Goal: Task Accomplishment & Management: Complete application form

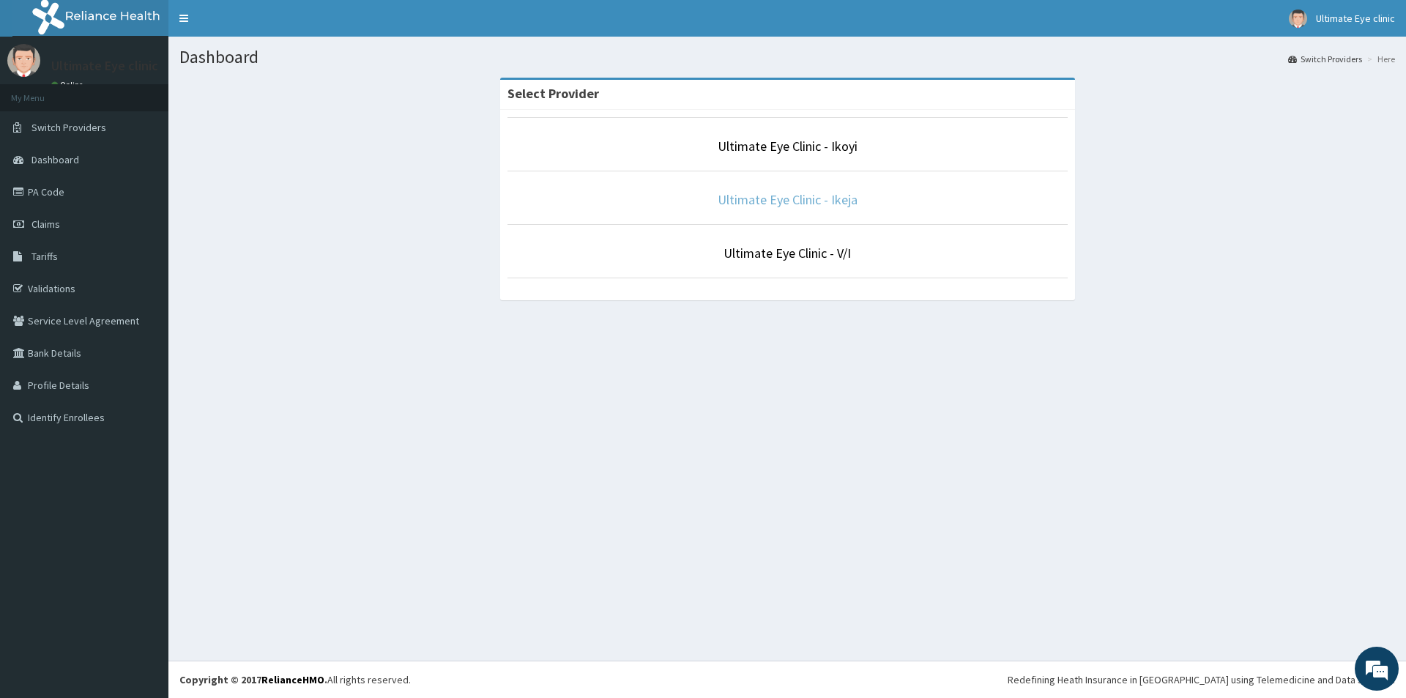
click at [807, 202] on link "Ultimate Eye Clinic - Ikeja" at bounding box center [788, 199] width 140 height 17
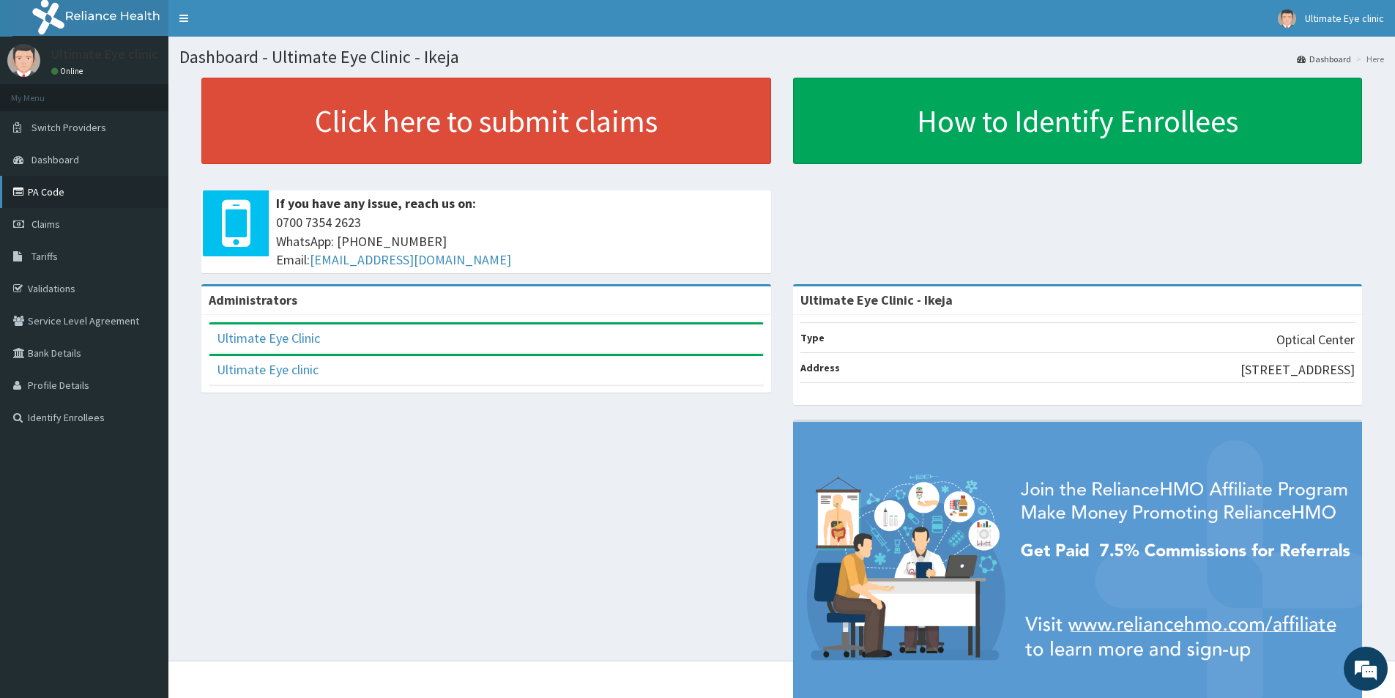
click at [57, 190] on link "PA Code" at bounding box center [84, 192] width 168 height 32
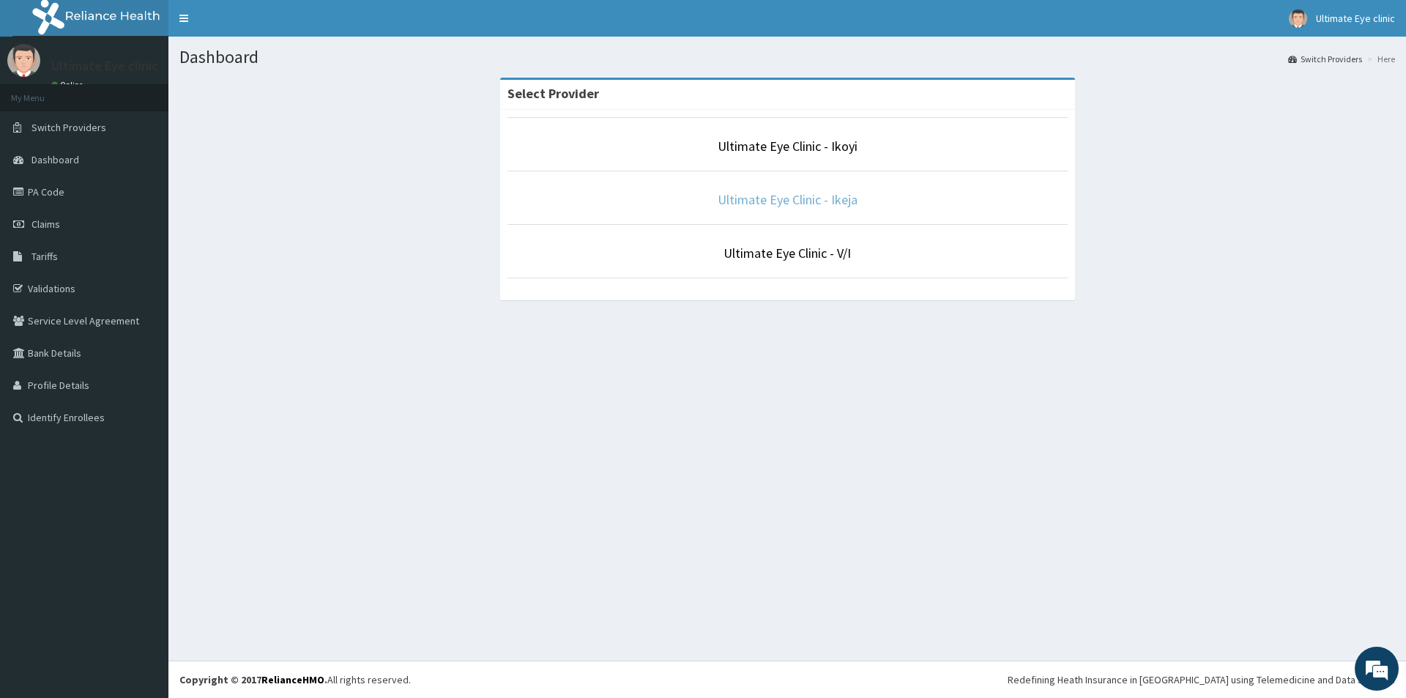
click at [806, 197] on link "Ultimate Eye Clinic - Ikeja" at bounding box center [788, 199] width 140 height 17
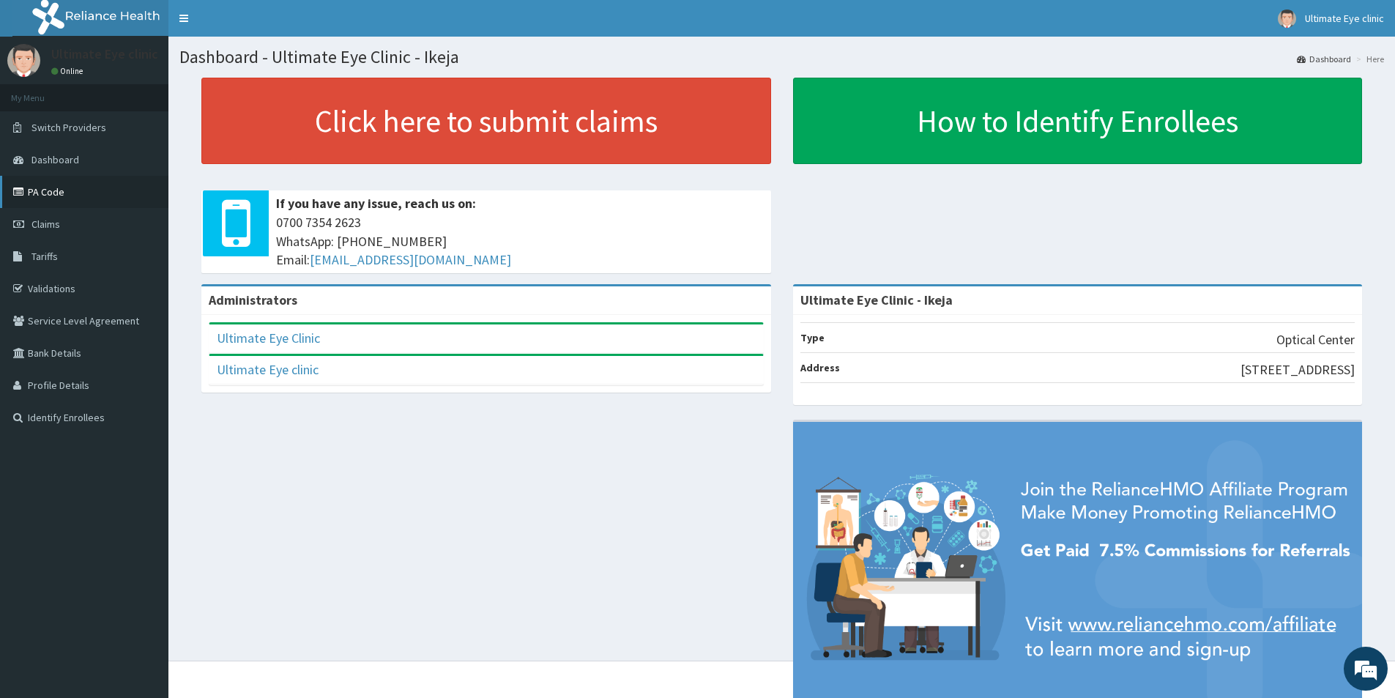
click at [60, 188] on link "PA Code" at bounding box center [84, 192] width 168 height 32
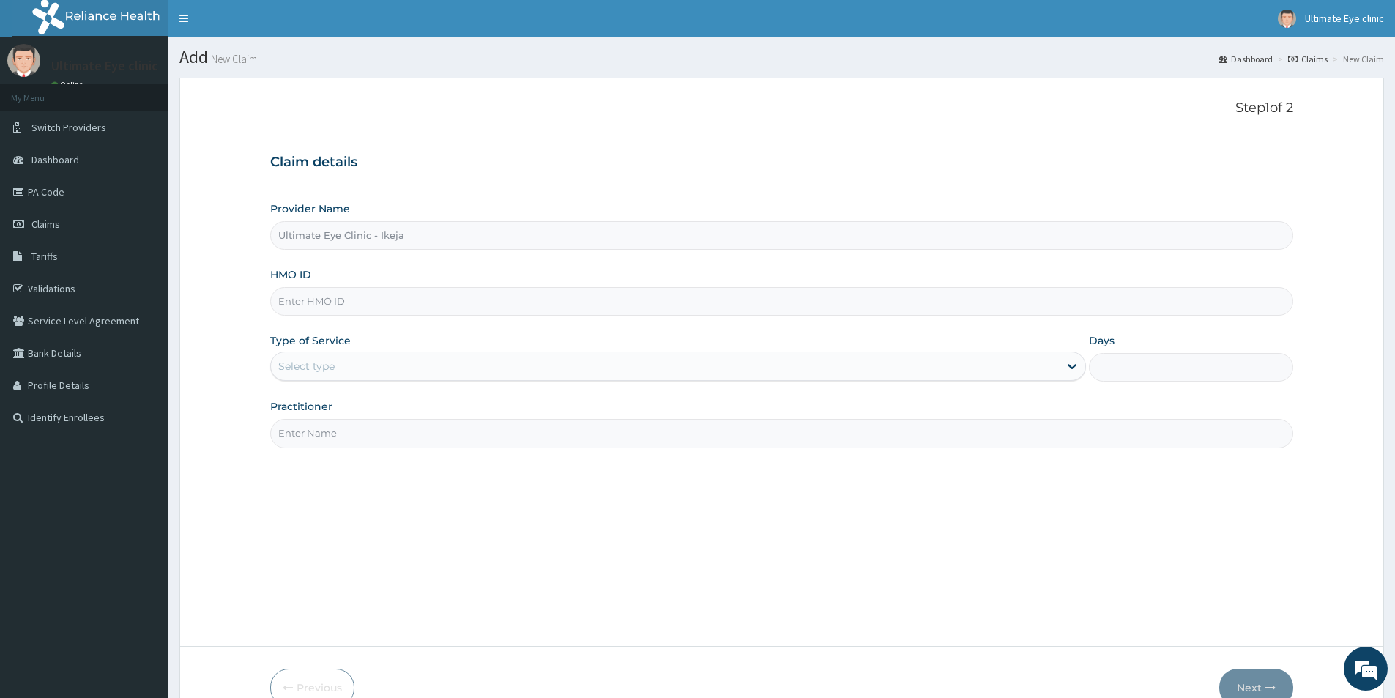
click at [368, 305] on input "HMO ID" at bounding box center [781, 301] width 1023 height 29
type input "PFN/10001/B"
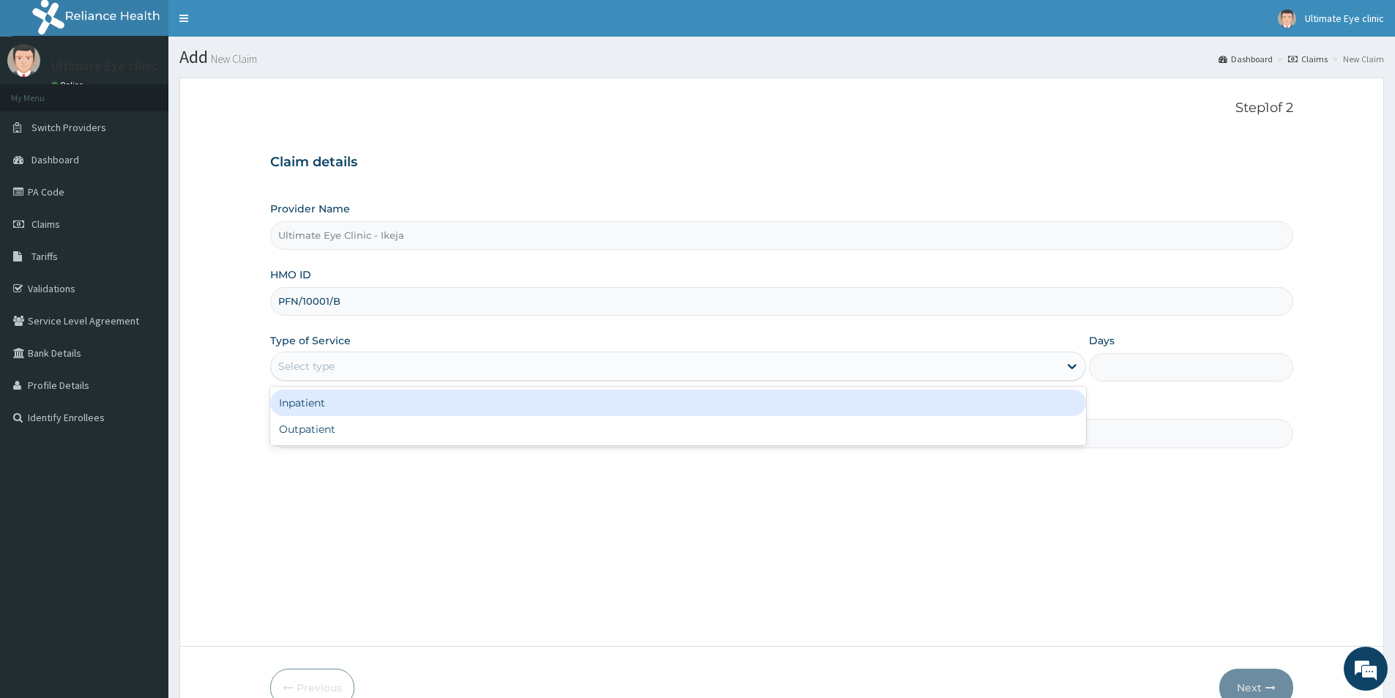
click at [344, 363] on div "Select type" at bounding box center [665, 366] width 788 height 23
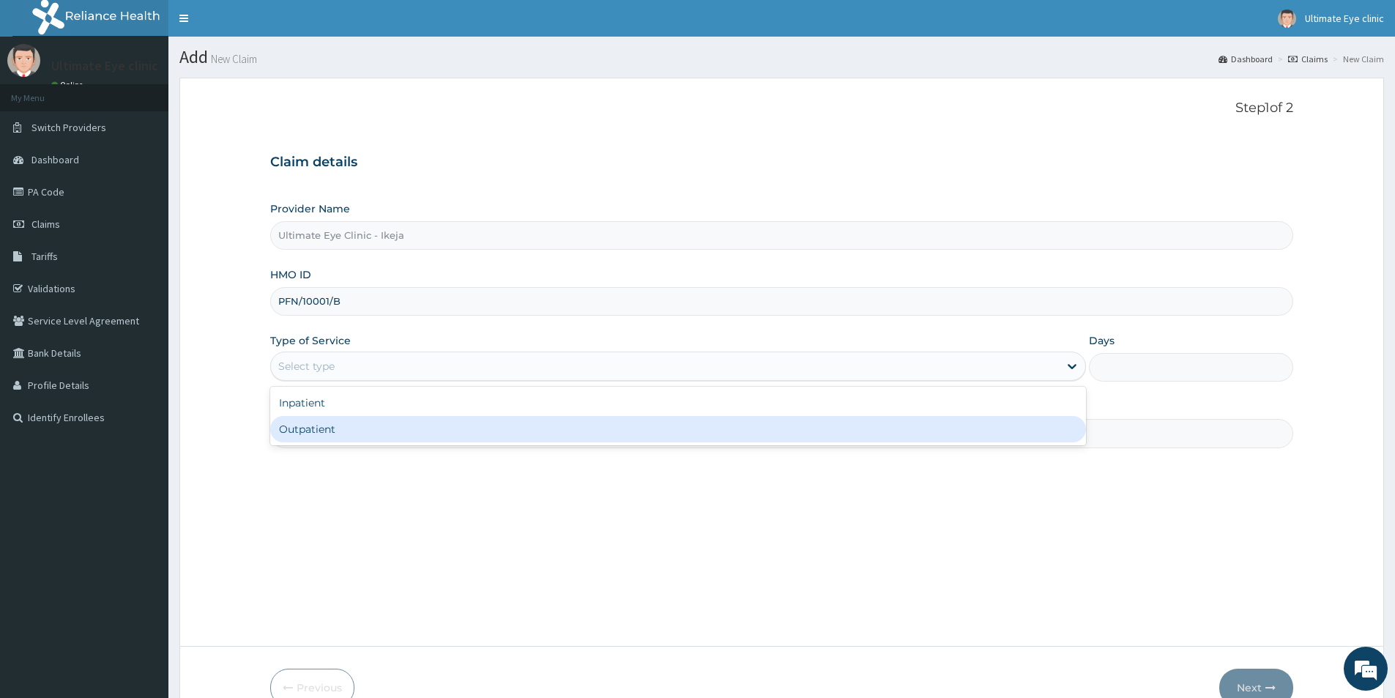
click at [329, 429] on div "Outpatient" at bounding box center [678, 429] width 816 height 26
type input "1"
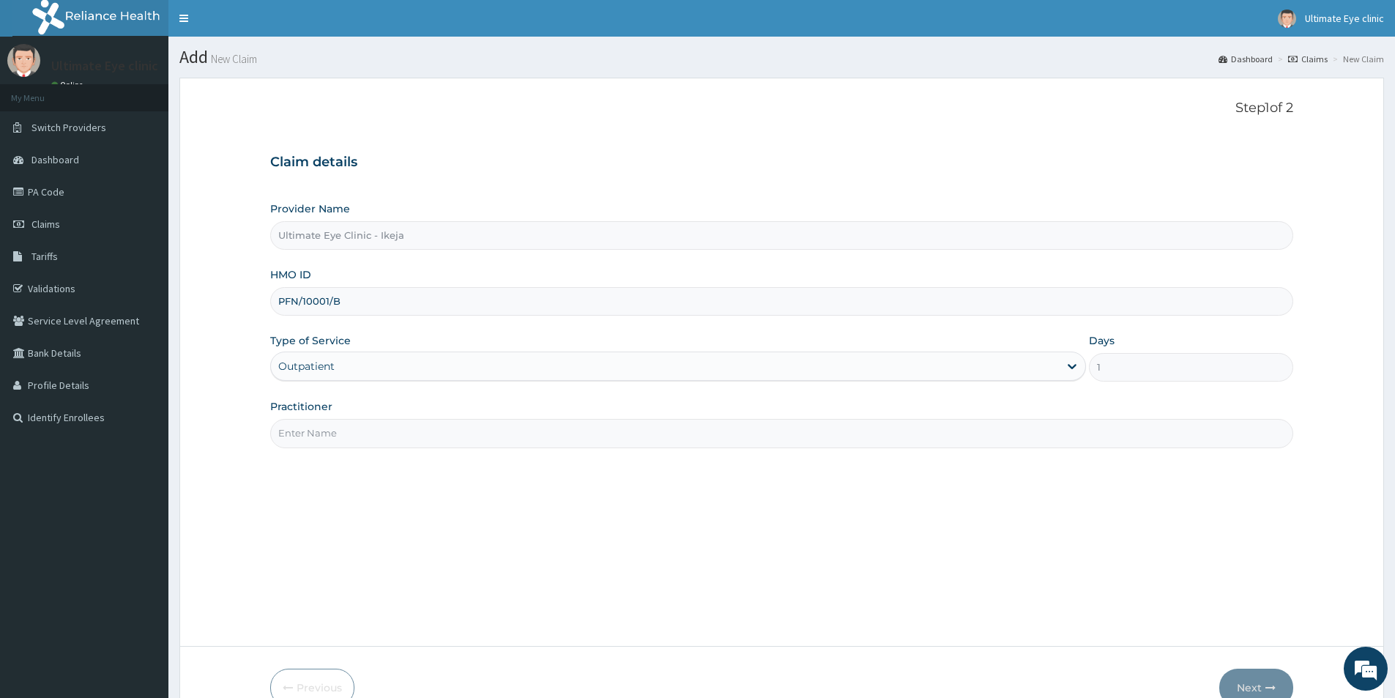
click at [335, 435] on input "Practitioner" at bounding box center [781, 433] width 1023 height 29
type input "DR. ESTHER"
click at [1264, 683] on button "Next" at bounding box center [1257, 688] width 74 height 38
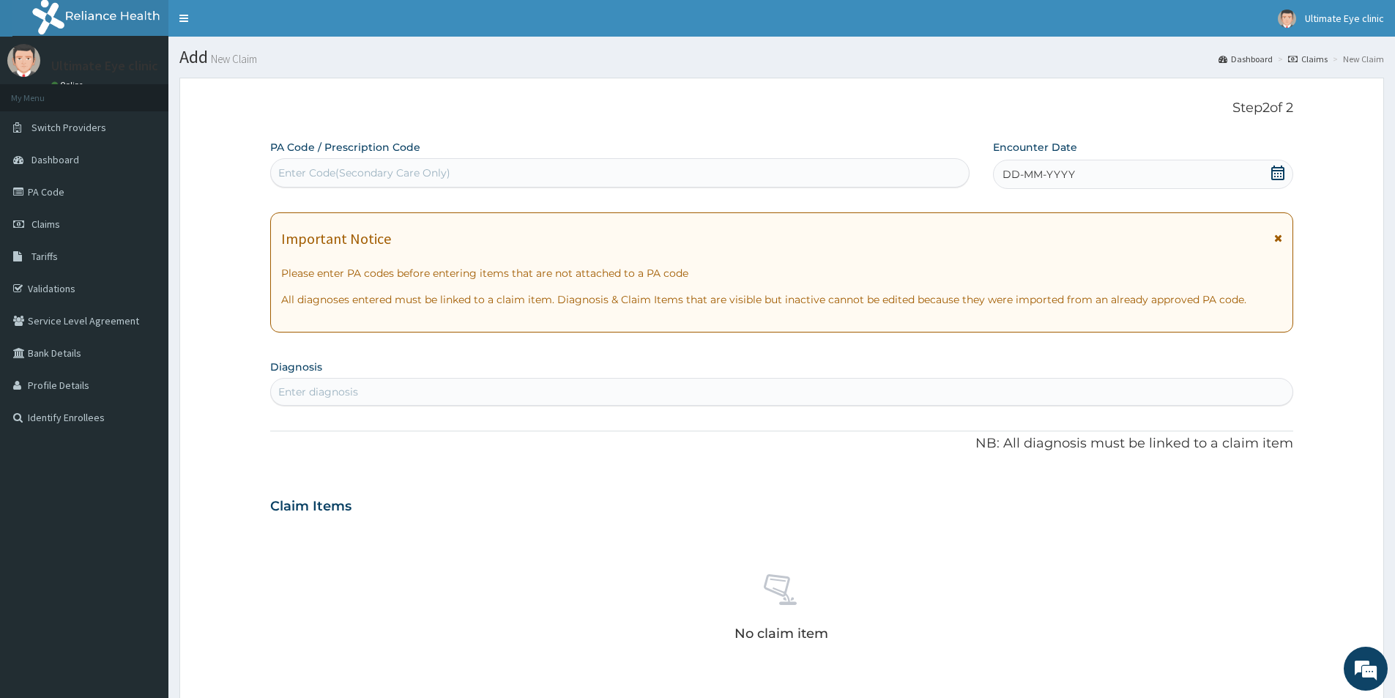
click at [1280, 174] on icon at bounding box center [1278, 173] width 15 height 15
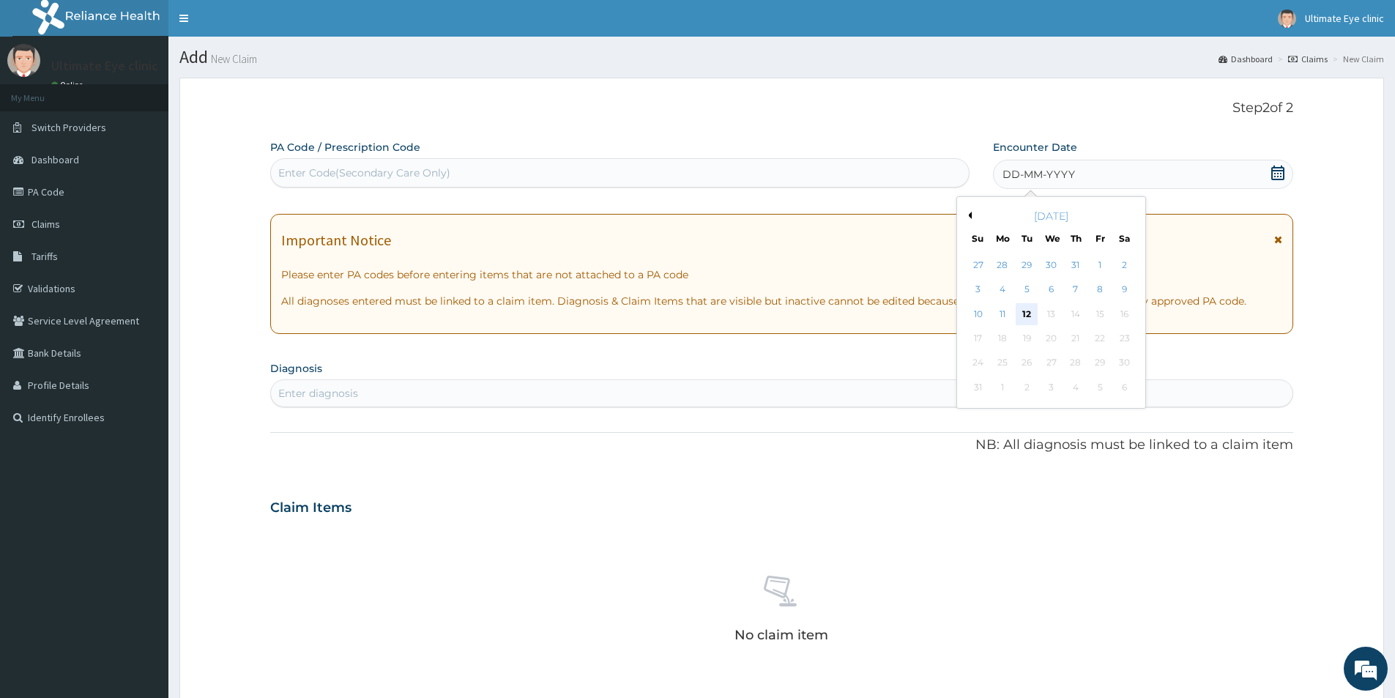
click at [1023, 308] on div "12" at bounding box center [1028, 314] width 22 height 22
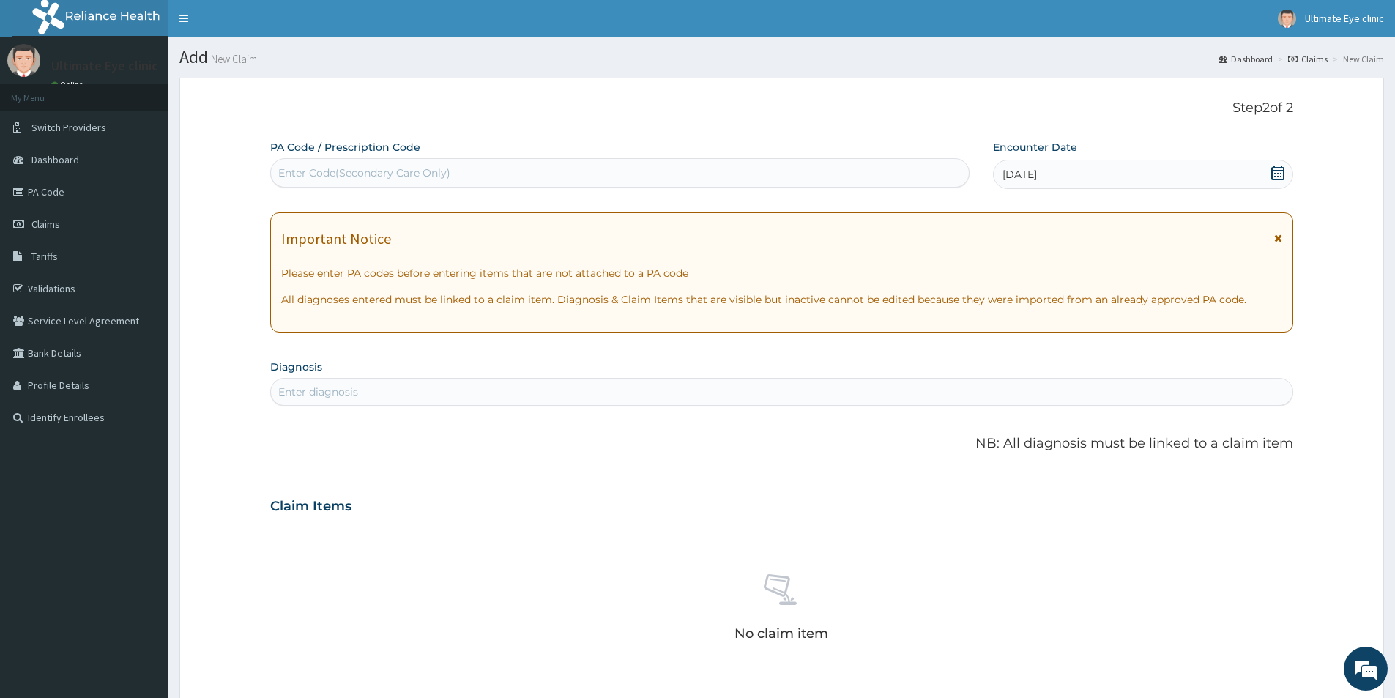
click at [431, 169] on div "Enter Code(Secondary Care Only)" at bounding box center [364, 173] width 172 height 15
type input "PA/A7B4BO"
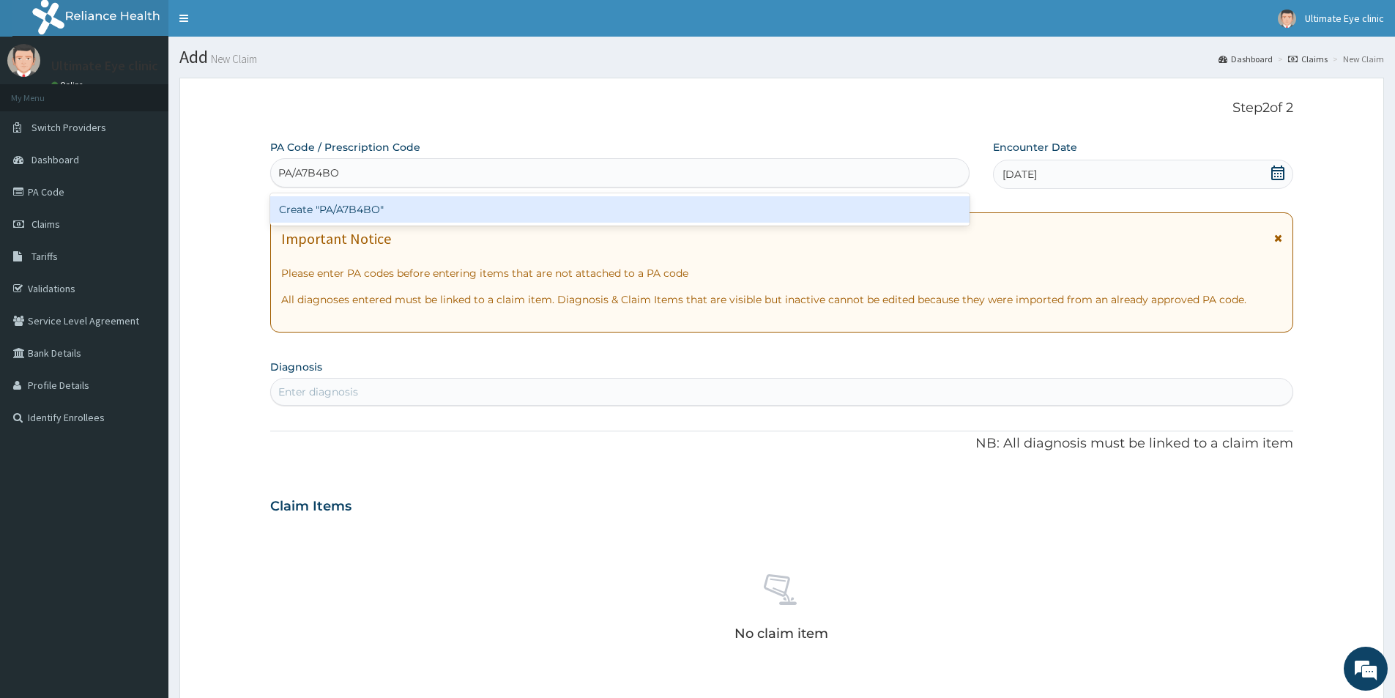
click at [393, 212] on div "Create "PA/A7B4BO"" at bounding box center [620, 209] width 700 height 26
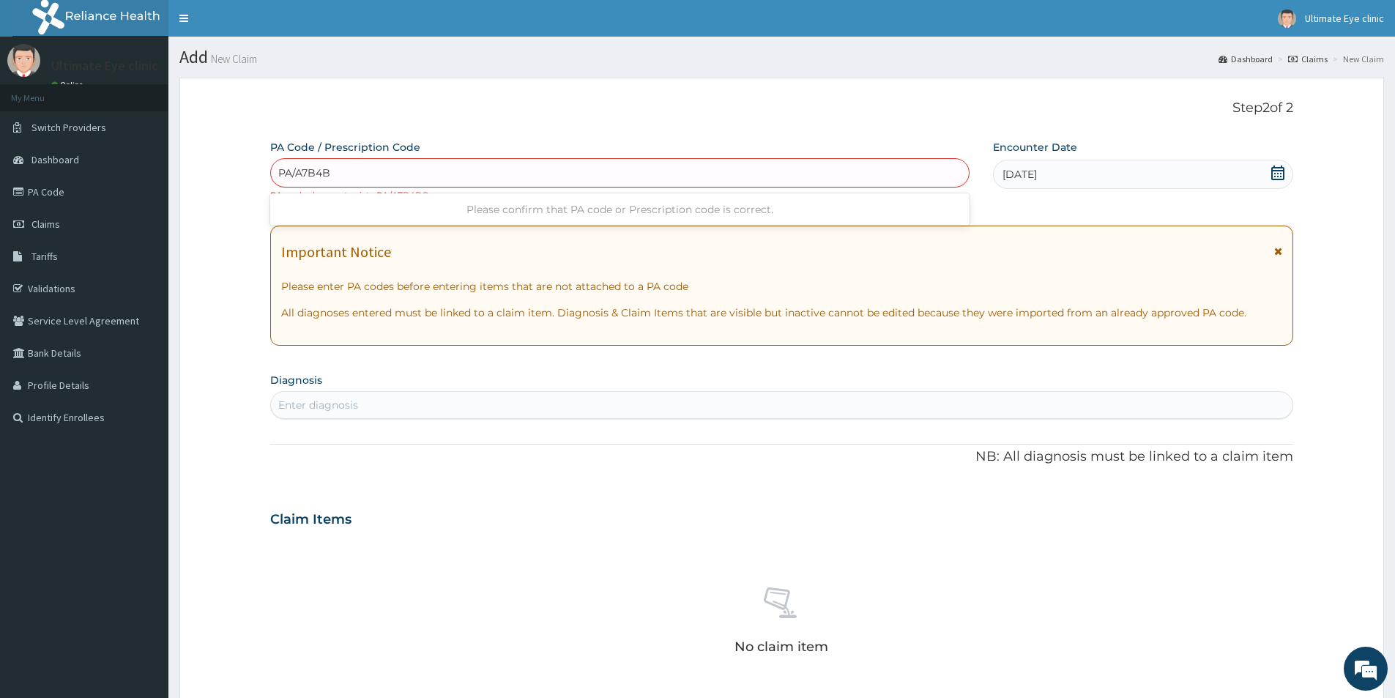
type input "PA/A7B4B0"
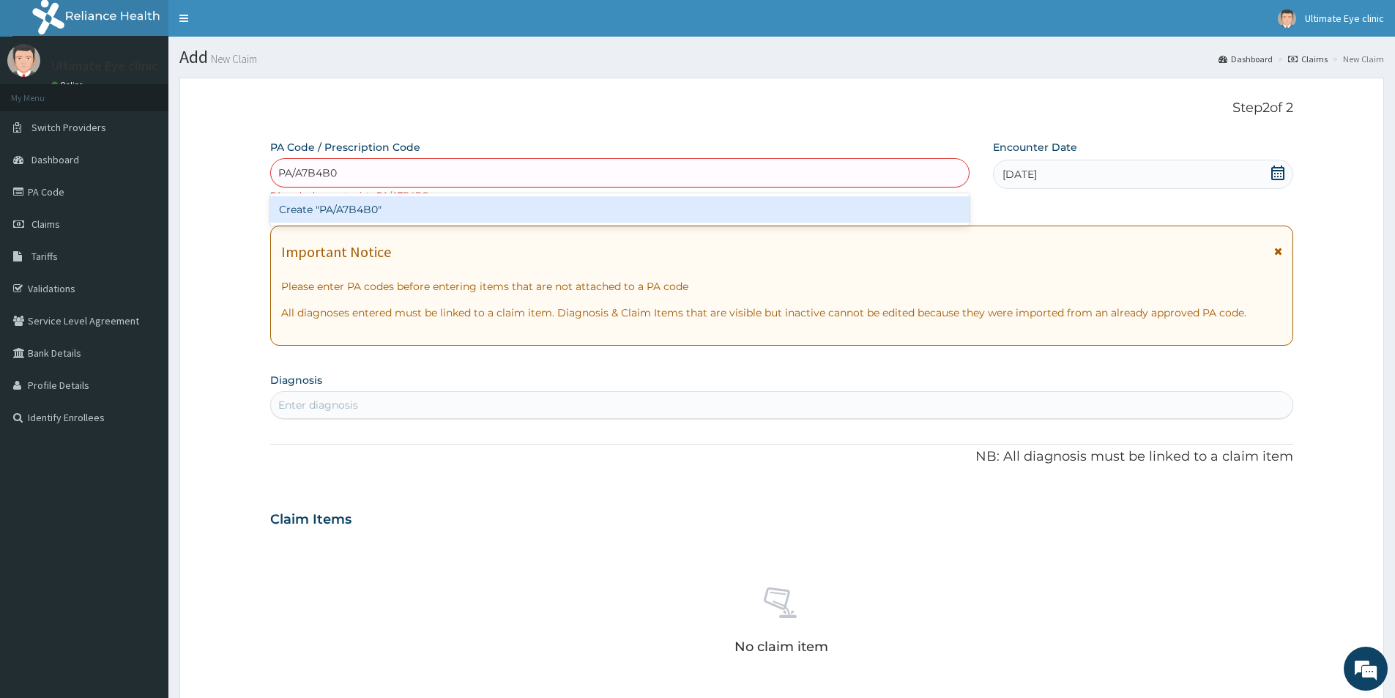
click at [383, 209] on div "Create "PA/A7B4B0"" at bounding box center [620, 209] width 700 height 26
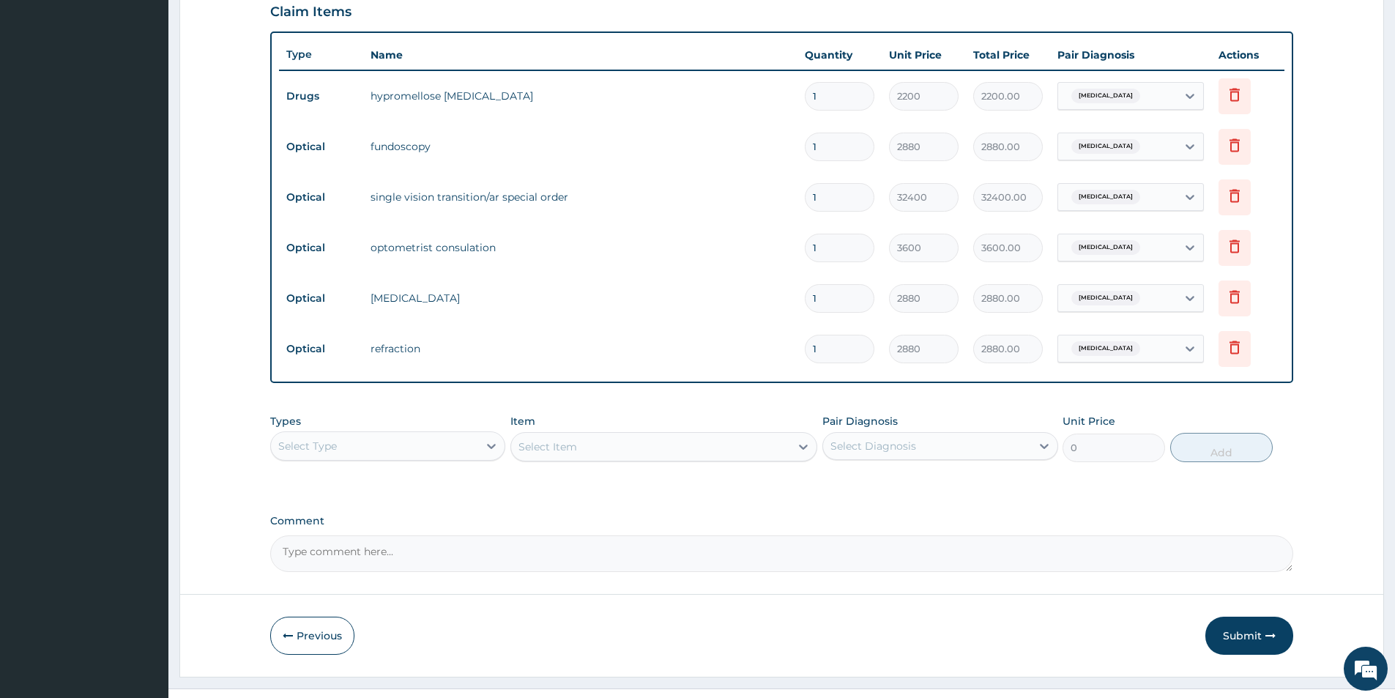
scroll to position [527, 0]
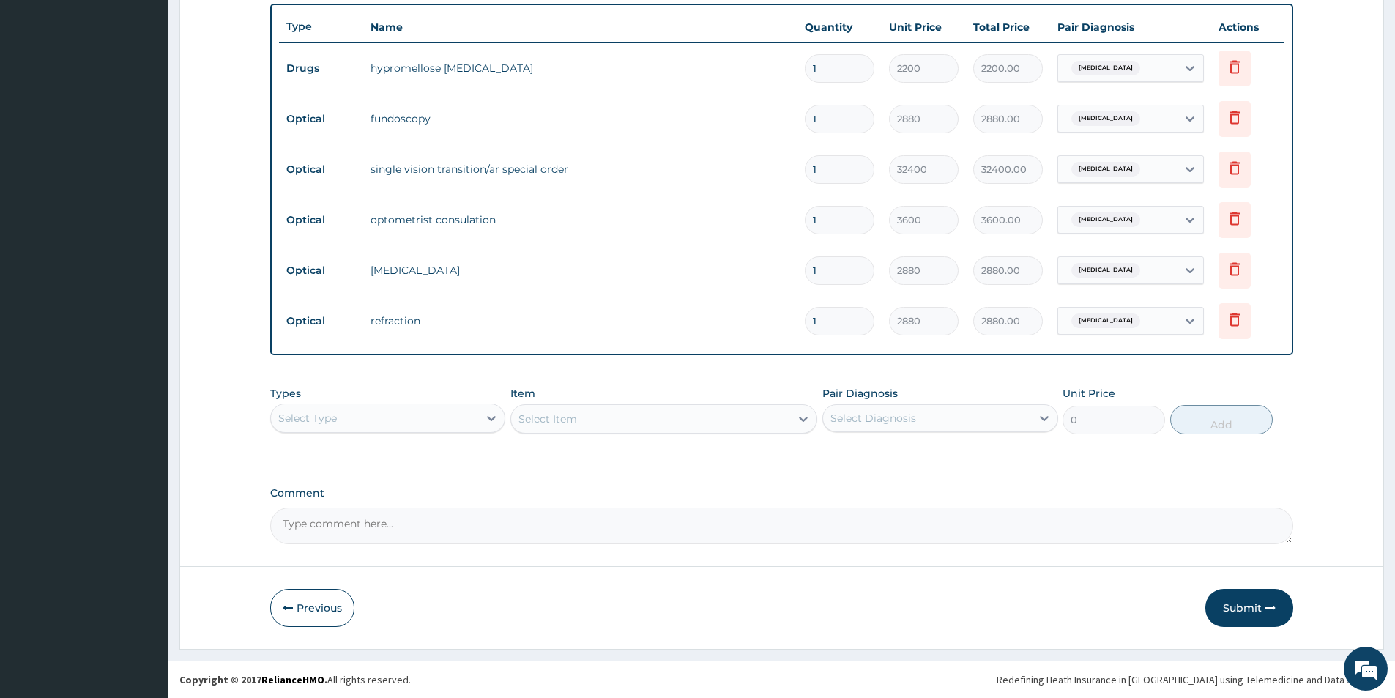
click at [396, 522] on textarea "Comment" at bounding box center [781, 526] width 1023 height 37
type textarea "ENROLLEE LENS IS 27,000"
click at [1249, 611] on button "Submit" at bounding box center [1250, 608] width 88 height 38
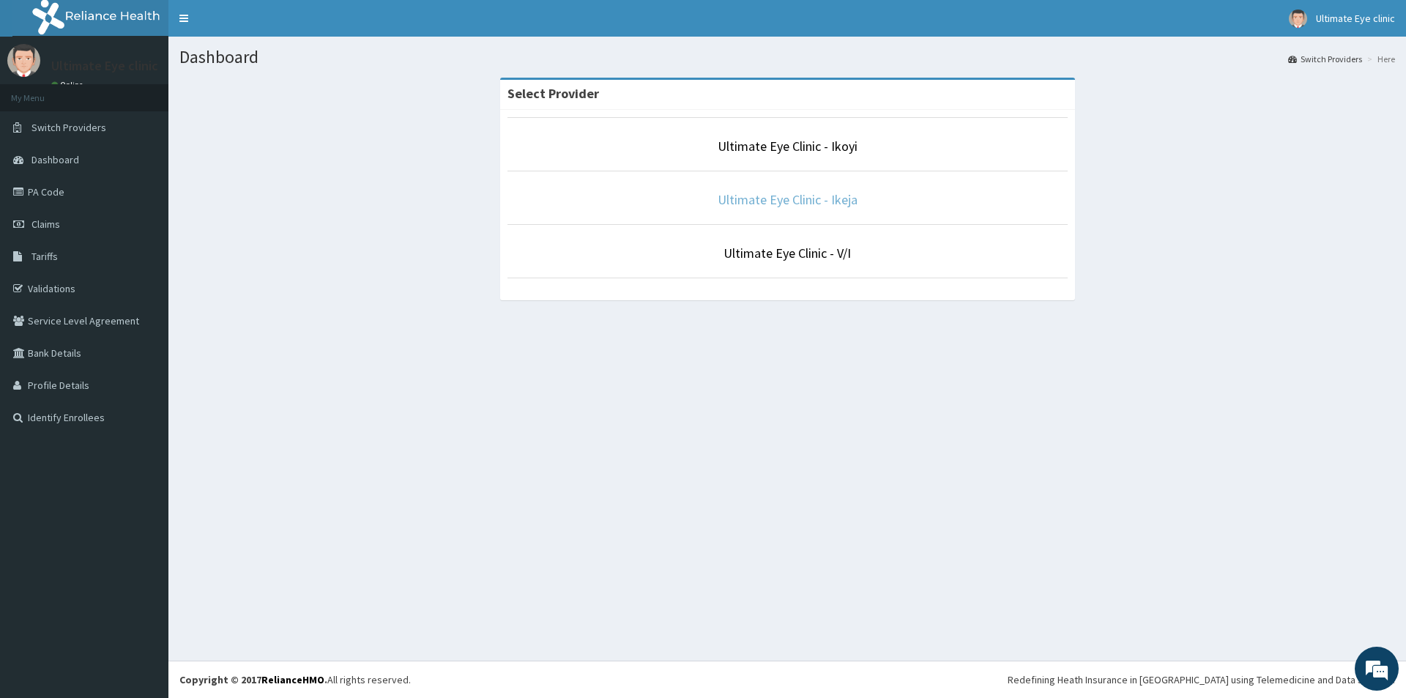
click at [820, 201] on link "Ultimate Eye Clinic - Ikeja" at bounding box center [788, 199] width 140 height 17
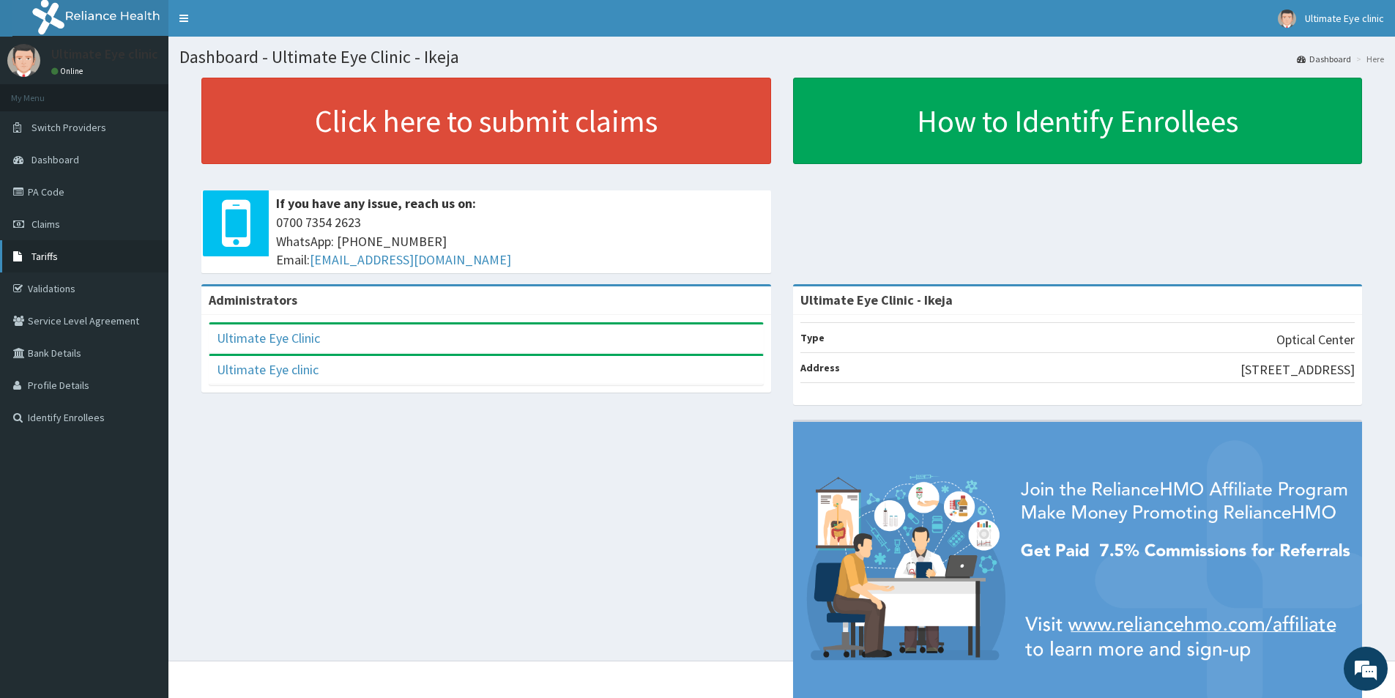
click at [48, 253] on span "Tariffs" at bounding box center [44, 256] width 26 height 13
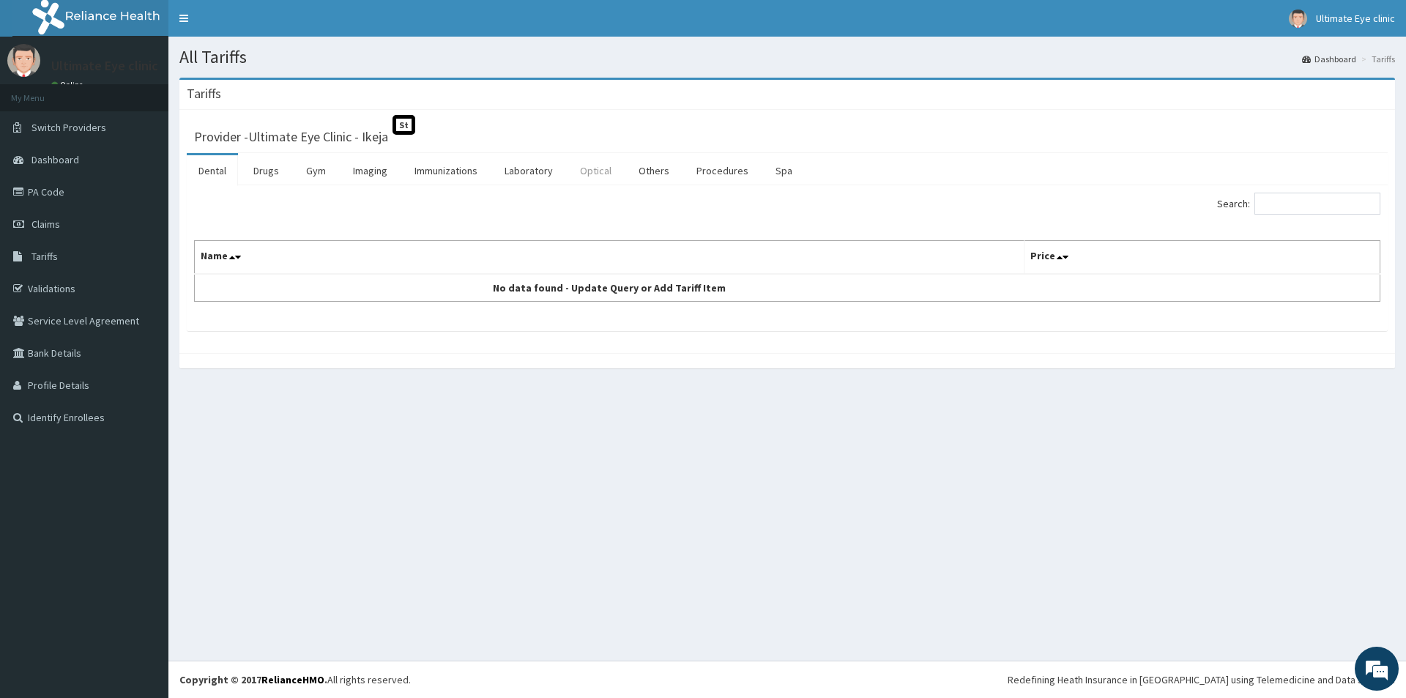
click at [593, 167] on link "Optical" at bounding box center [595, 170] width 55 height 31
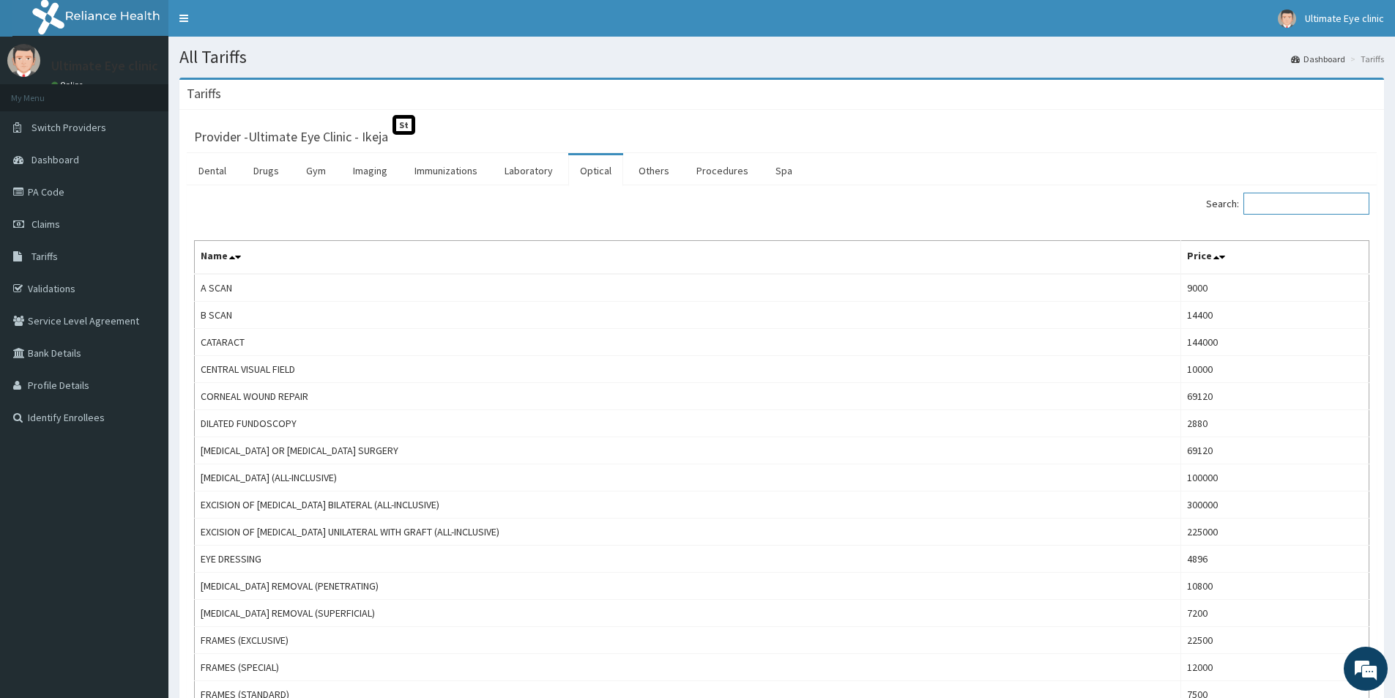
click at [1276, 204] on input "Search:" at bounding box center [1307, 204] width 126 height 22
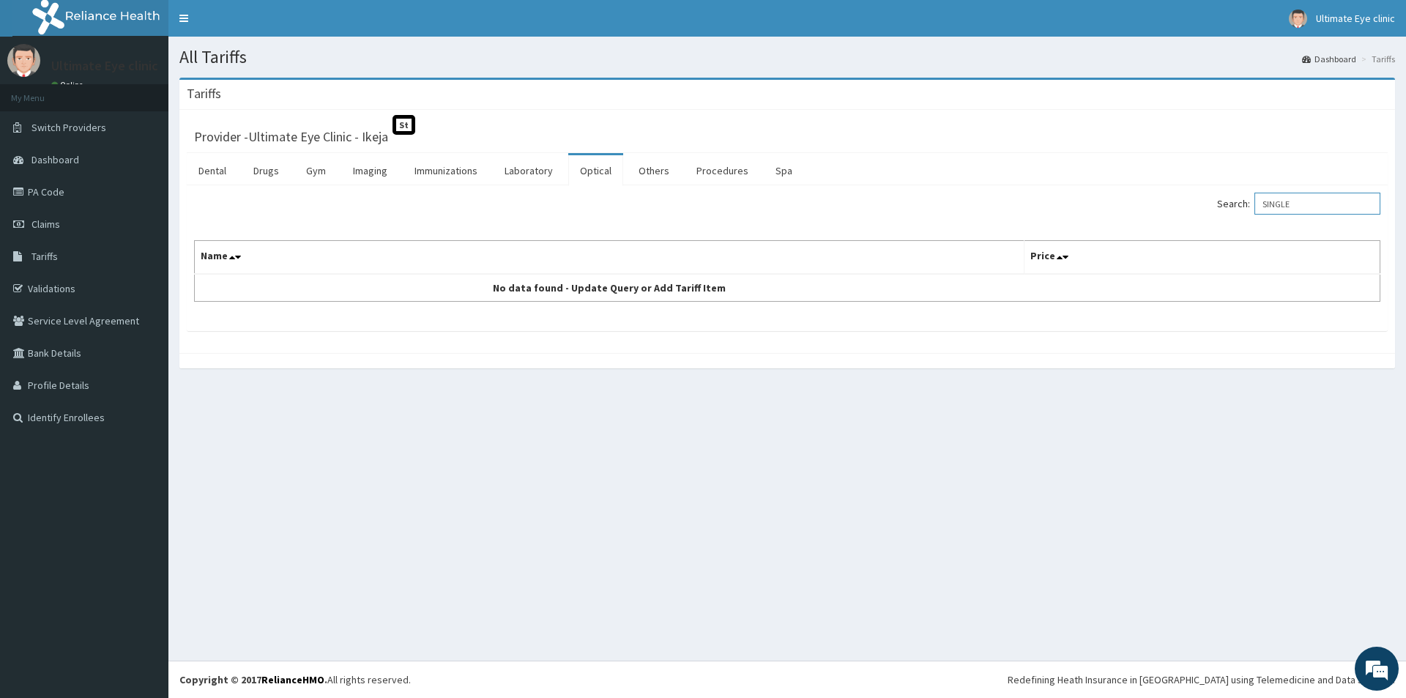
type input "SINGLE"
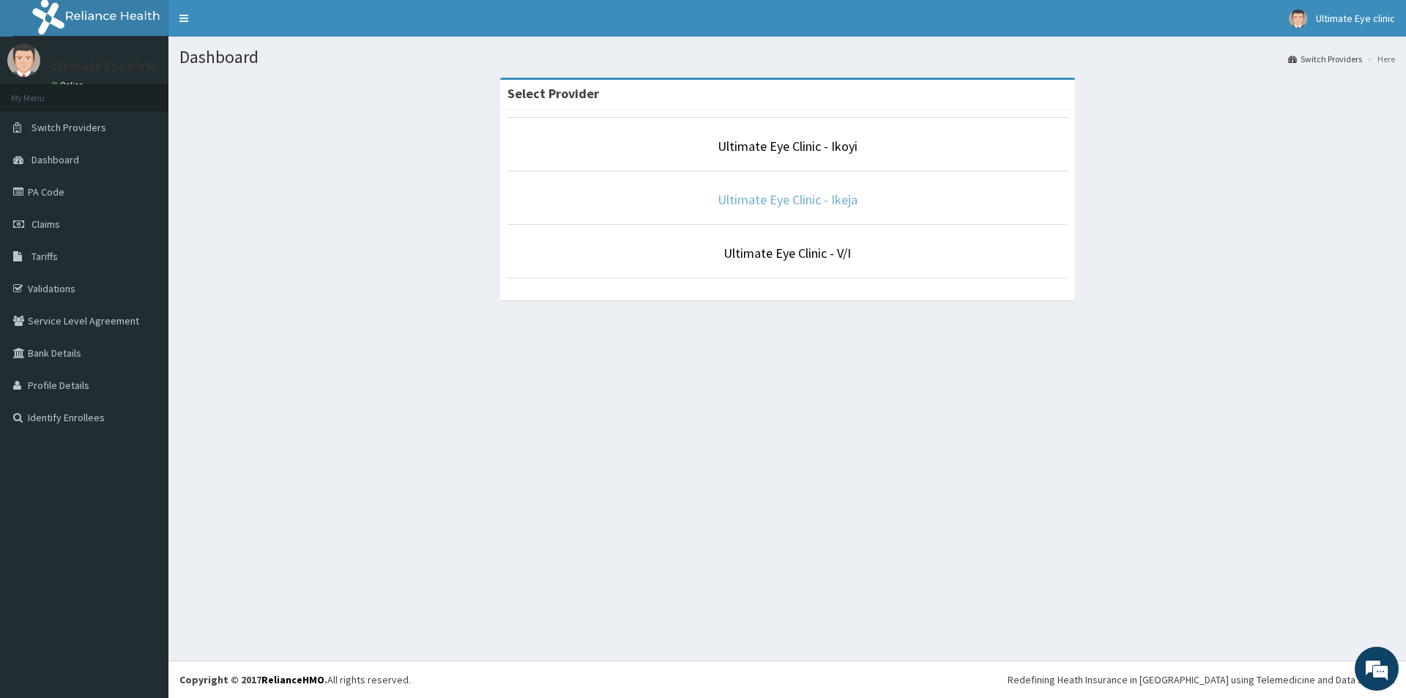
click at [812, 204] on link "Ultimate Eye Clinic - Ikeja" at bounding box center [788, 199] width 140 height 17
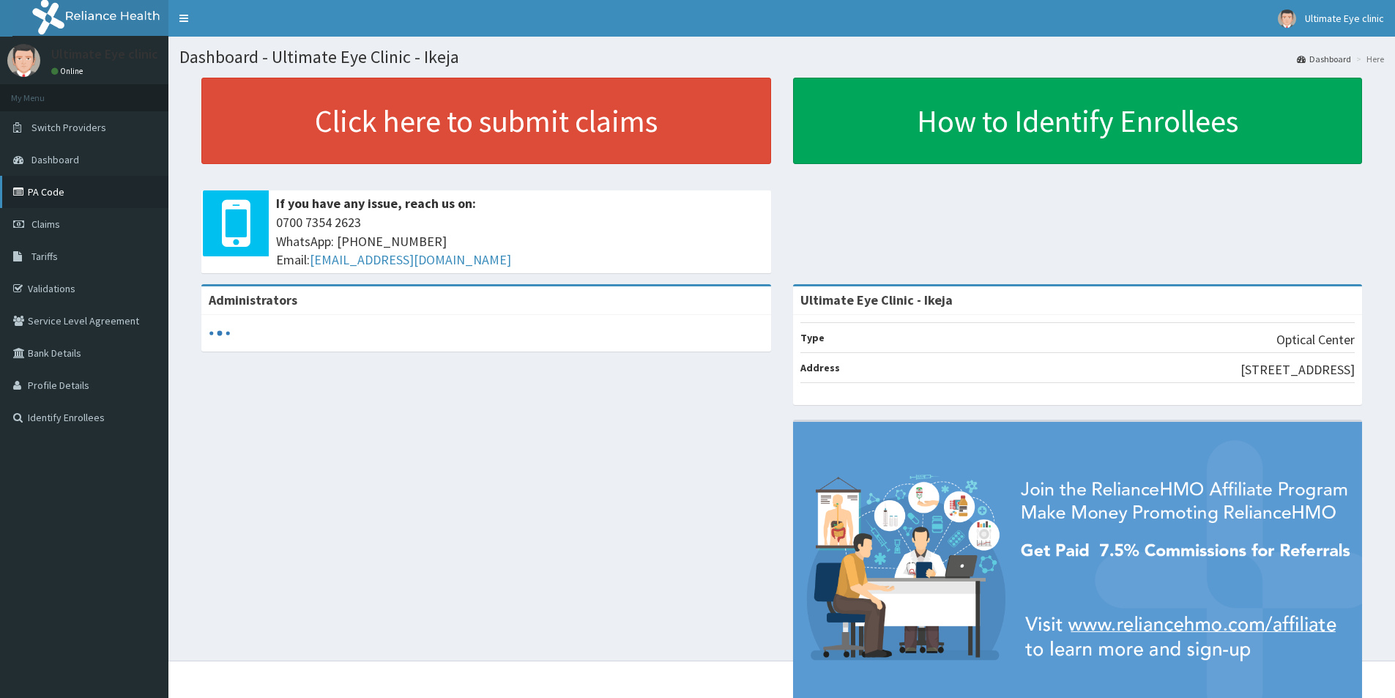
click at [50, 196] on link "PA Code" at bounding box center [84, 192] width 168 height 32
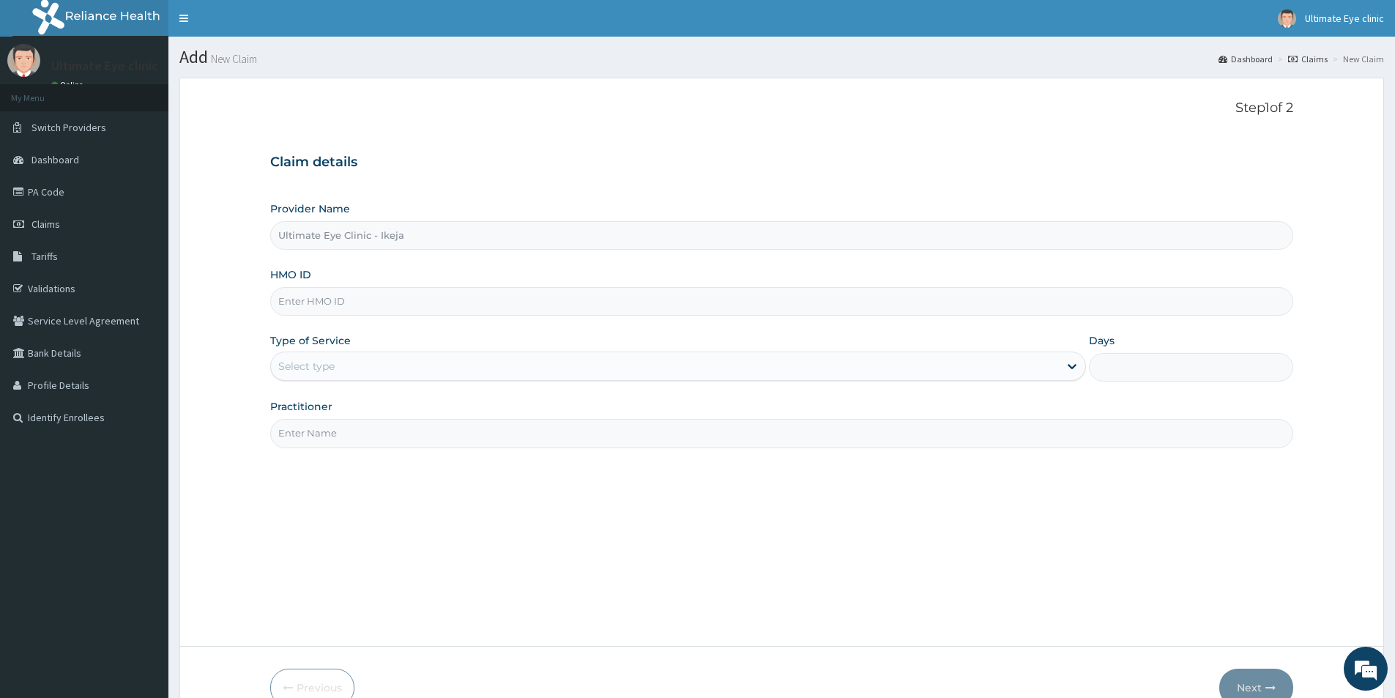
click at [382, 307] on input "HMO ID" at bounding box center [781, 301] width 1023 height 29
type input "KSB/10025/B"
click at [363, 364] on div "Select type" at bounding box center [665, 366] width 788 height 23
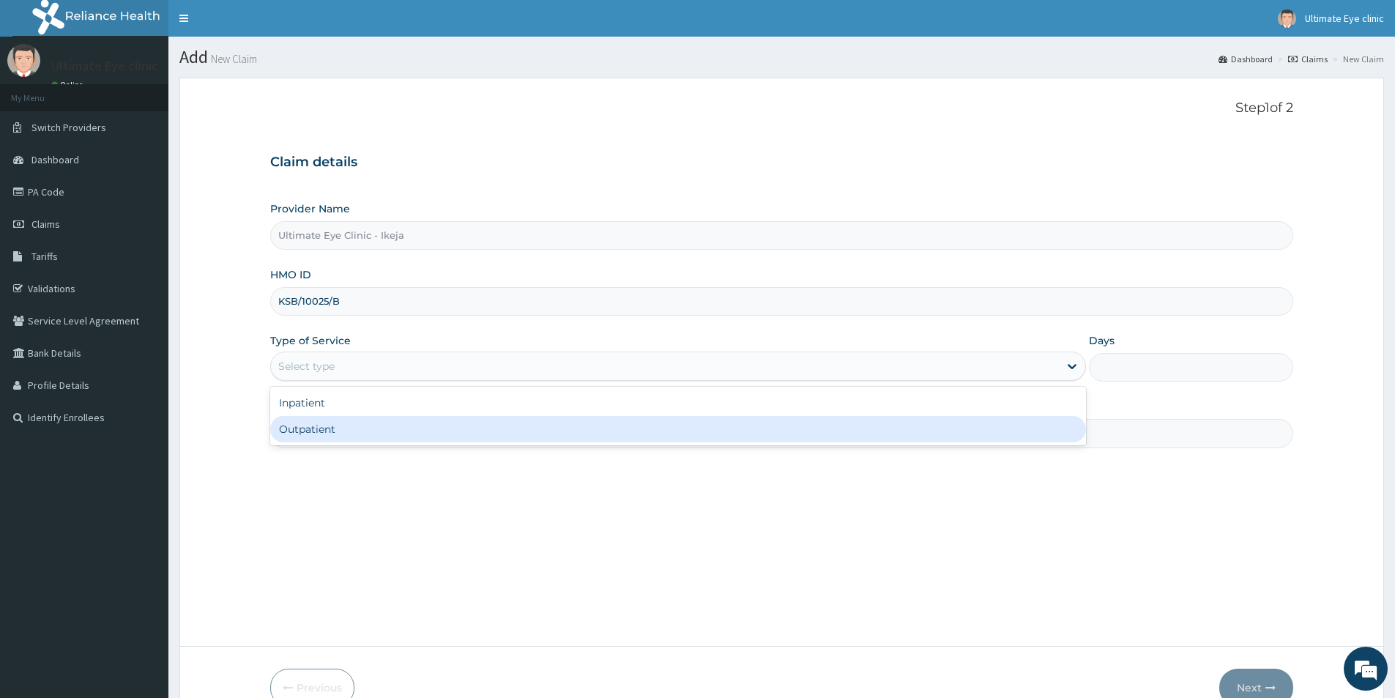
click at [329, 427] on div "Outpatient" at bounding box center [678, 429] width 816 height 26
type input "1"
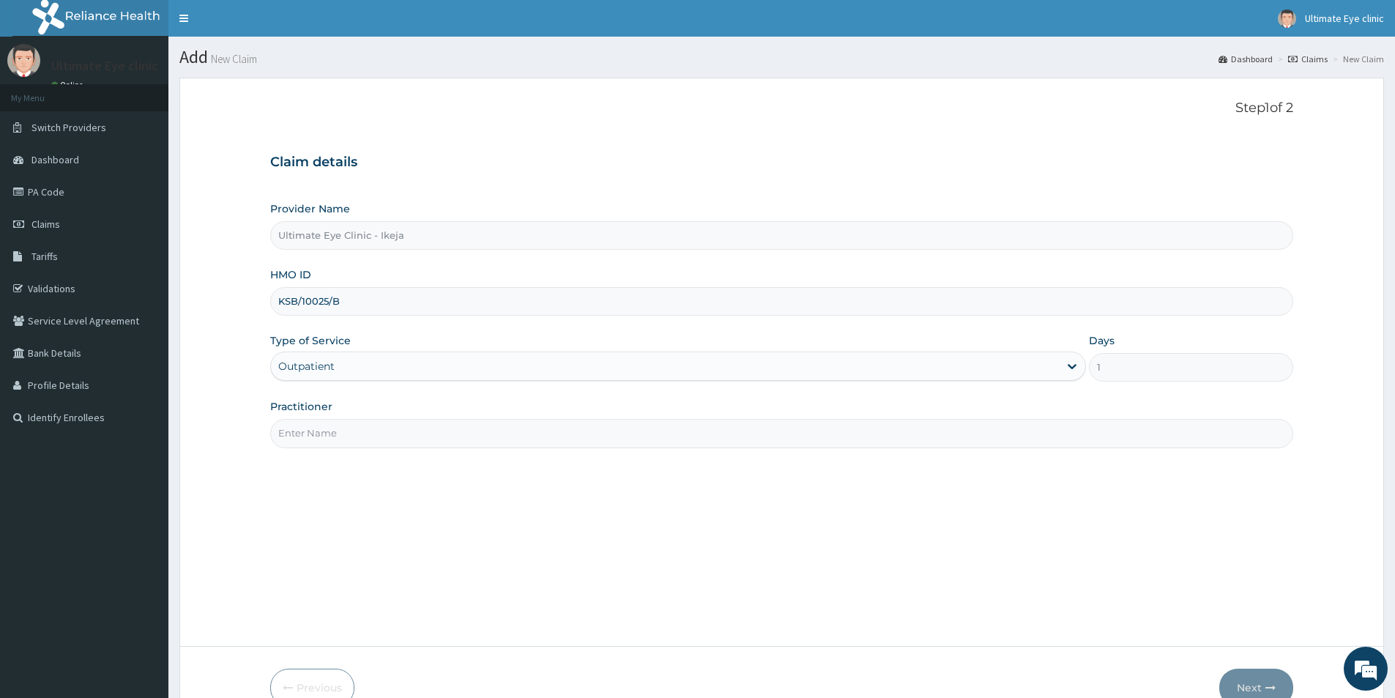
click at [332, 423] on input "Practitioner" at bounding box center [781, 433] width 1023 height 29
type input "DR. [PERSON_NAME]"
click at [1252, 684] on button "Next" at bounding box center [1257, 688] width 74 height 38
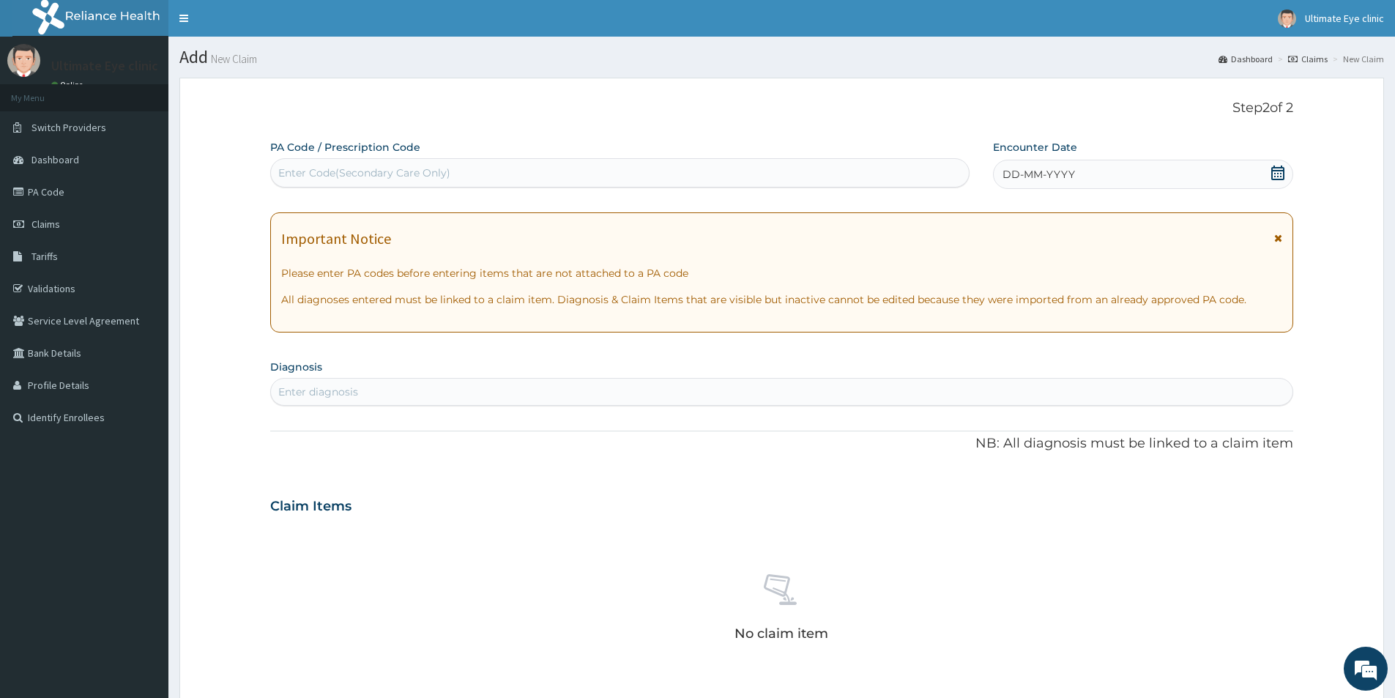
click at [372, 171] on div "Enter Code(Secondary Care Only)" at bounding box center [364, 173] width 172 height 15
type input "PA/F545AB"
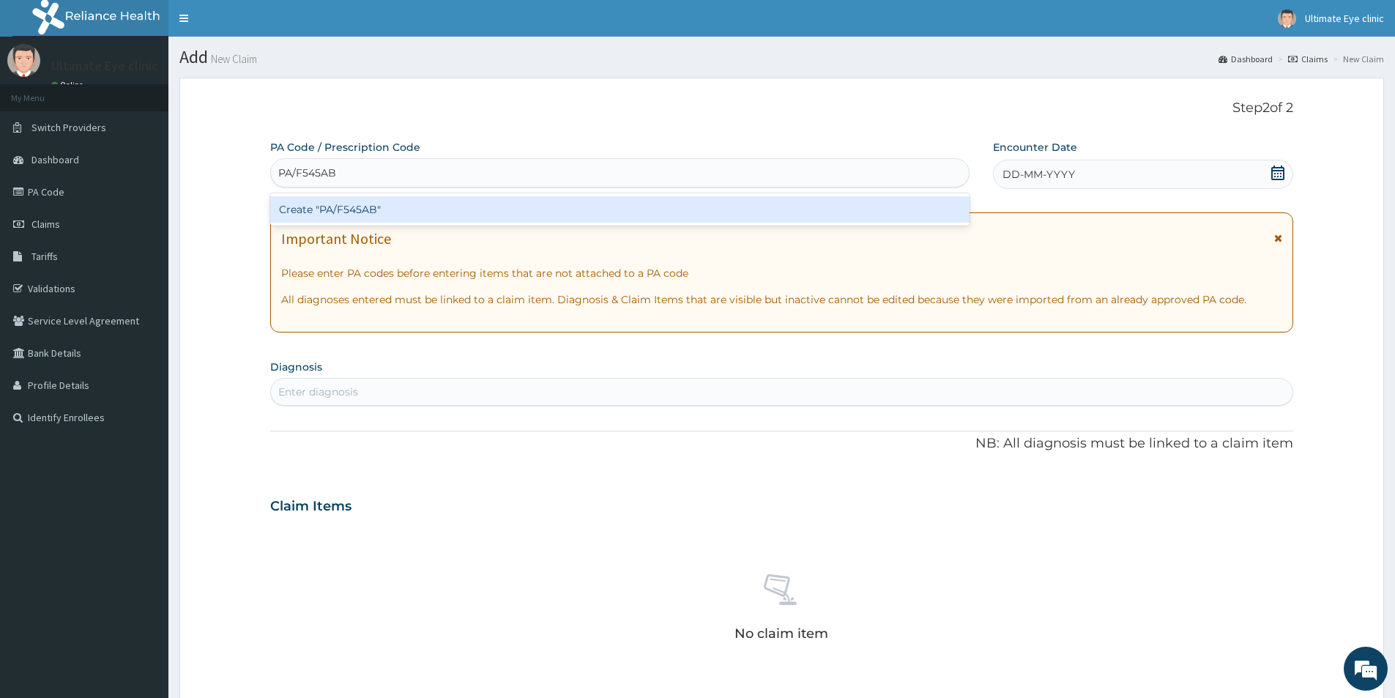
click at [377, 215] on div "Create "PA/F545AB"" at bounding box center [620, 209] width 700 height 26
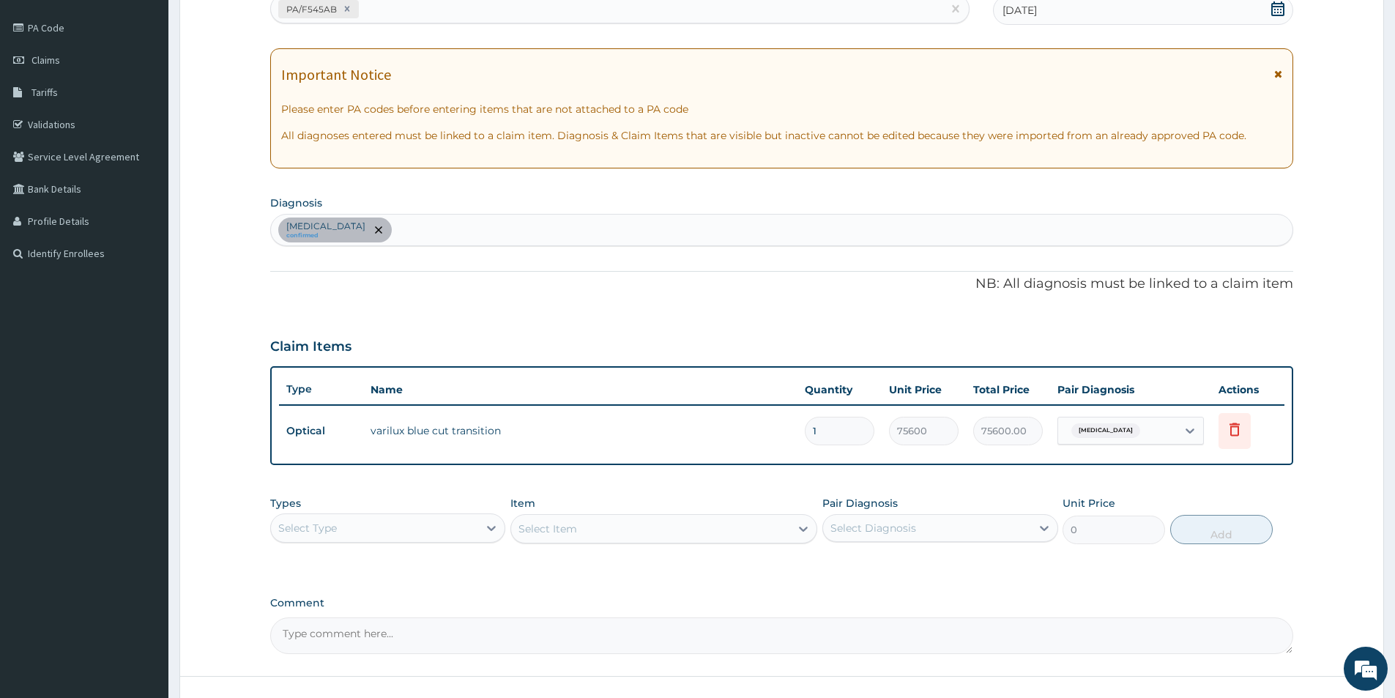
scroll to position [274, 0]
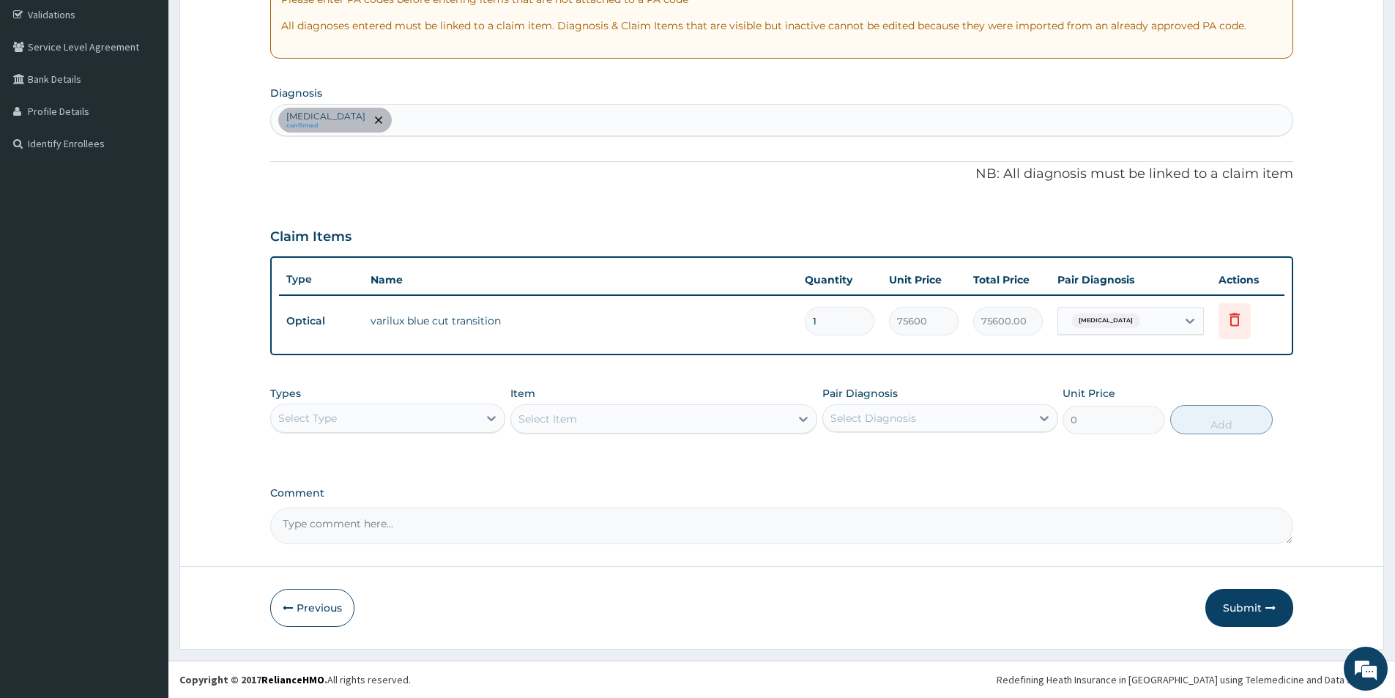
click at [373, 522] on textarea "Comment" at bounding box center [781, 526] width 1023 height 37
type textarea "ENROLLEE LENS IS 35,000"
click at [1258, 606] on button "Submit" at bounding box center [1250, 608] width 88 height 38
